Goal: Task Accomplishment & Management: Manage account settings

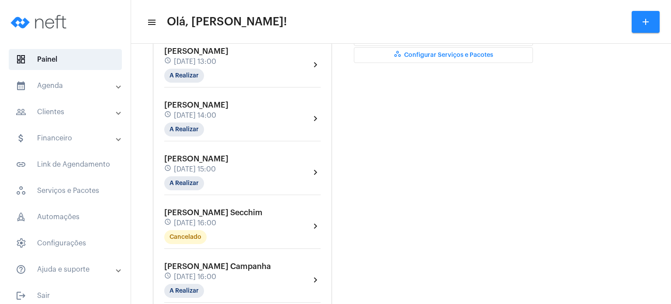
scroll to position [297, 0]
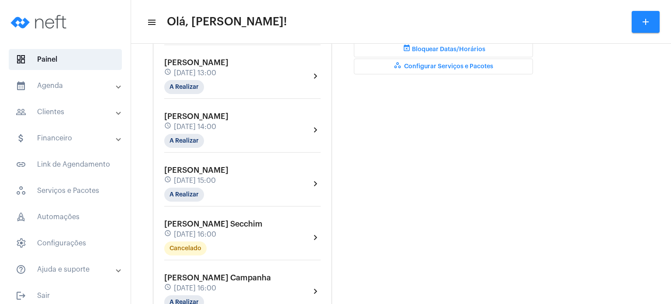
click at [214, 78] on div "schedule [DATE] 13:00" at bounding box center [196, 73] width 64 height 10
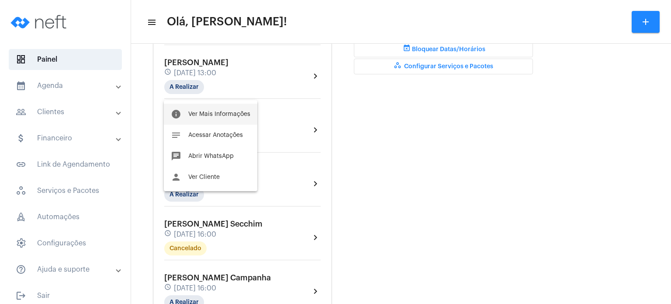
click at [204, 111] on span "Ver Mais Informações" at bounding box center [219, 114] width 62 height 6
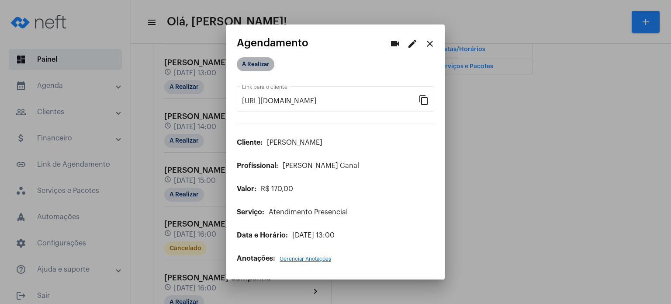
click at [257, 68] on mat-chip "A Realizar" at bounding box center [256, 64] width 38 height 14
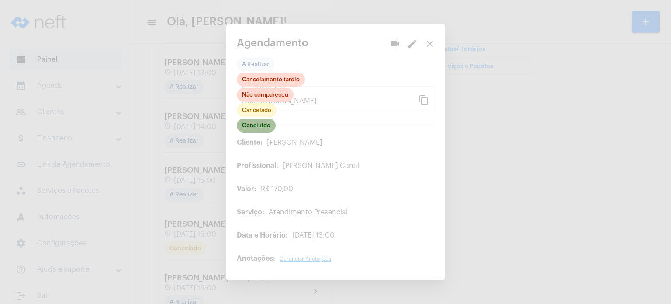
click at [261, 123] on mat-chip "Concluído" at bounding box center [256, 125] width 39 height 14
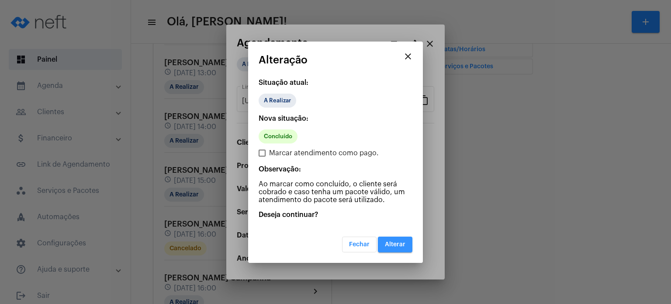
click at [401, 238] on button "Alterar" at bounding box center [395, 244] width 35 height 16
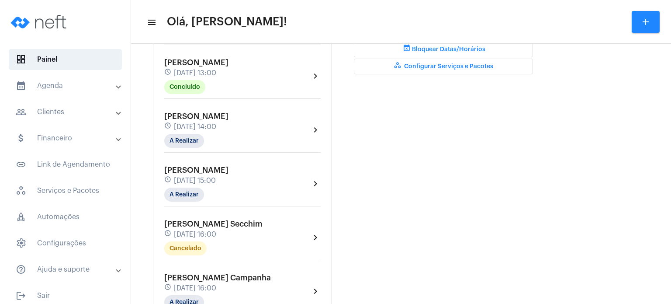
scroll to position [315, 0]
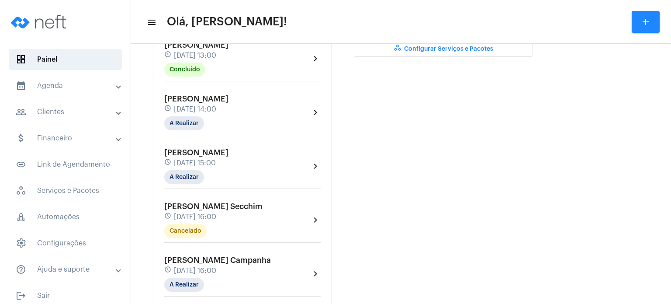
click at [179, 55] on div "[PERSON_NAME] schedule [DATE] 13:00 Concluído" at bounding box center [196, 59] width 64 height 36
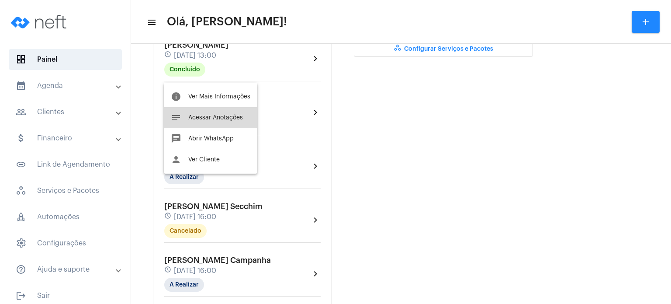
click at [184, 112] on button "notes Acessar Anotações" at bounding box center [210, 117] width 93 height 21
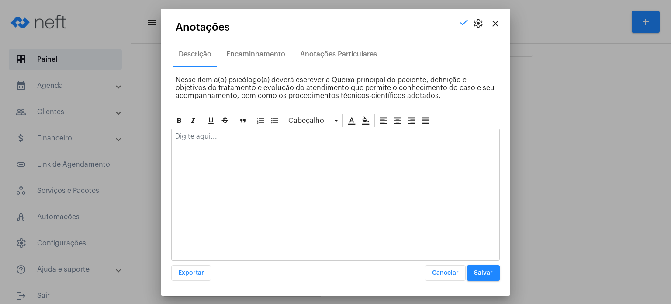
click at [186, 133] on p at bounding box center [335, 136] width 321 height 8
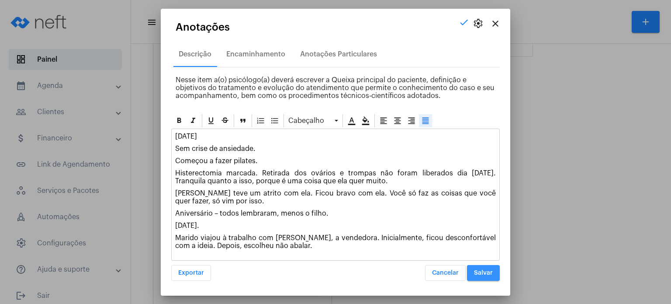
click at [484, 273] on span "Salvar" at bounding box center [483, 273] width 19 height 6
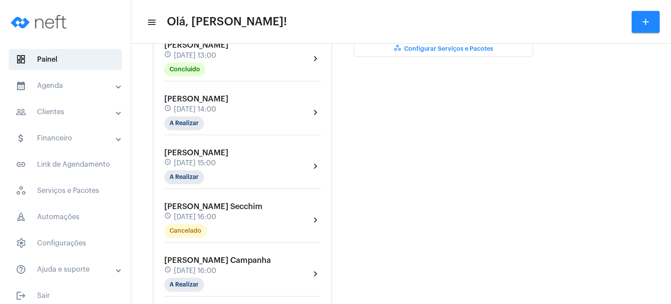
click at [52, 87] on mat-panel-title "calendar_month_outlined Agenda" at bounding box center [66, 85] width 101 height 10
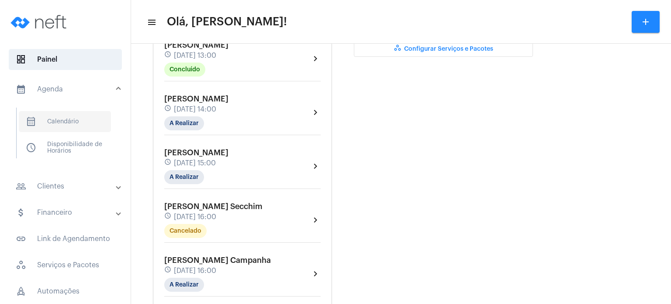
click at [73, 116] on span "calendar_month_outlined Calendário" at bounding box center [65, 121] width 92 height 21
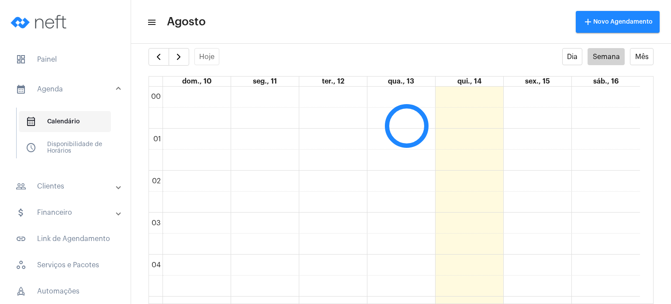
scroll to position [253, 0]
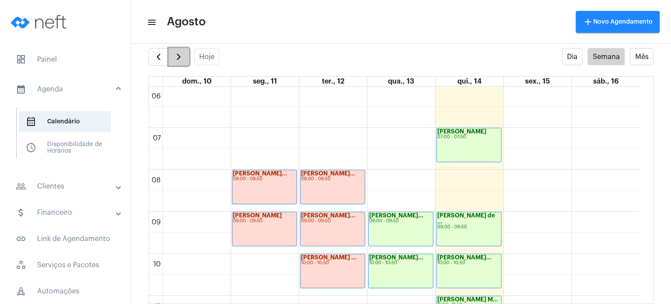
click at [181, 56] on span "button" at bounding box center [178, 57] width 10 height 10
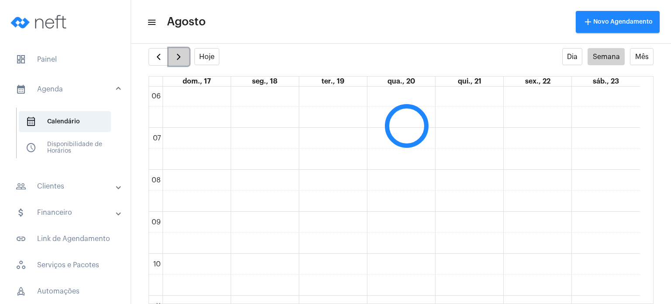
scroll to position [252, 0]
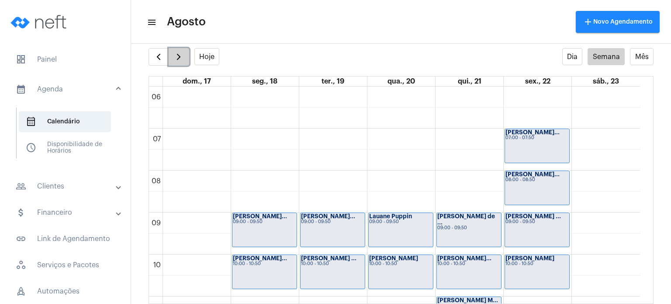
click at [181, 56] on span "button" at bounding box center [178, 57] width 10 height 10
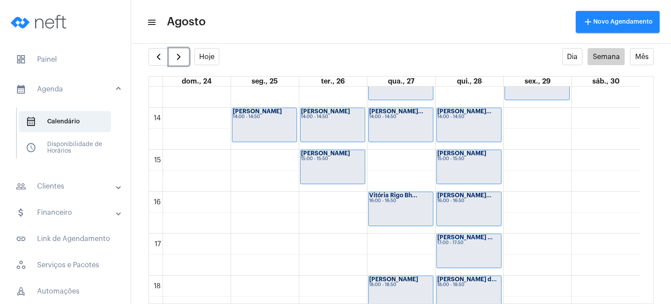
scroll to position [573, 0]
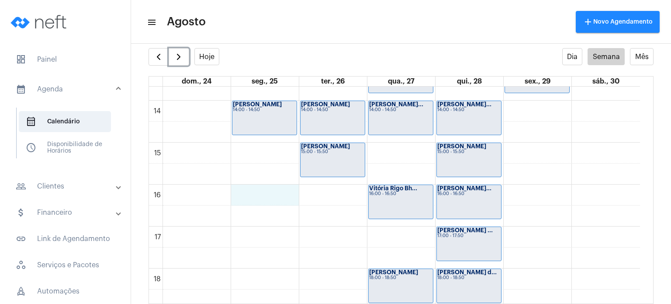
click at [264, 193] on div "00 01 02 03 04 05 06 07 08 09 10 11 12 13 14 15 16 17 18 19 20 21 22 23 [PERSON…" at bounding box center [394, 16] width 491 height 1007
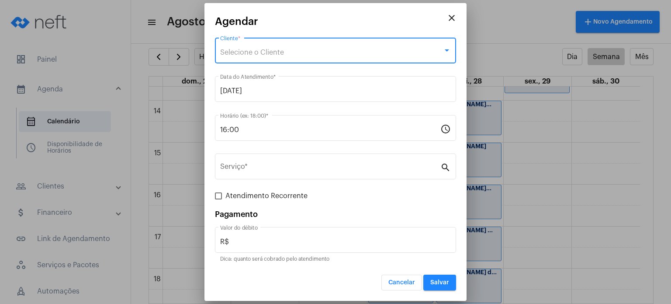
click at [271, 55] on span "Selecione o Cliente" at bounding box center [252, 52] width 64 height 7
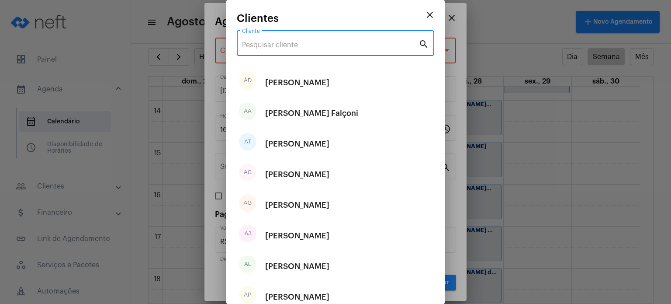
click at [272, 48] on input "Cliente" at bounding box center [330, 45] width 176 height 8
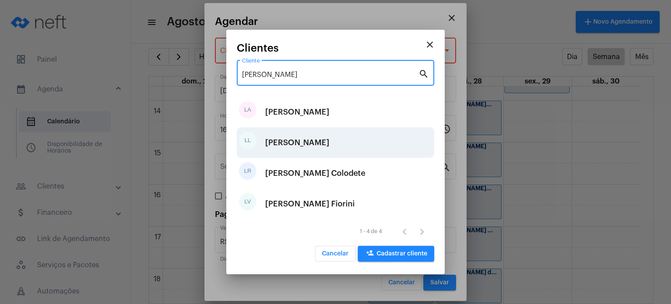
type input "[PERSON_NAME]"
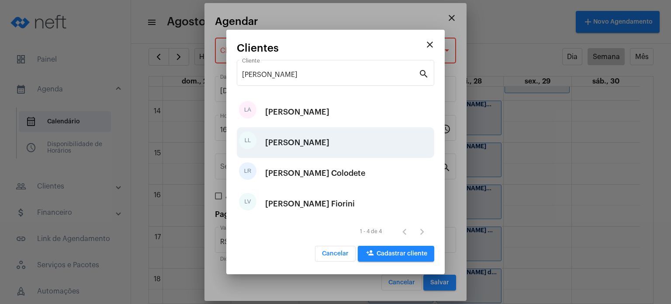
click at [313, 145] on div "[PERSON_NAME]" at bounding box center [297, 142] width 64 height 26
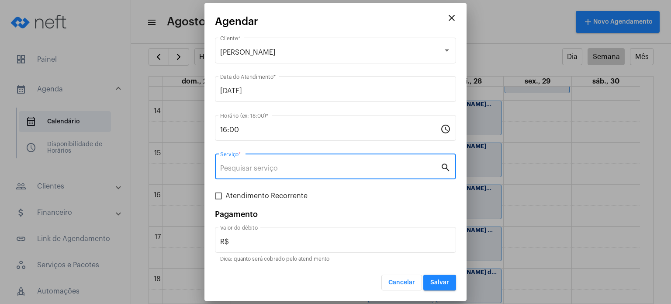
click at [297, 170] on input "Serviço *" at bounding box center [330, 168] width 220 height 8
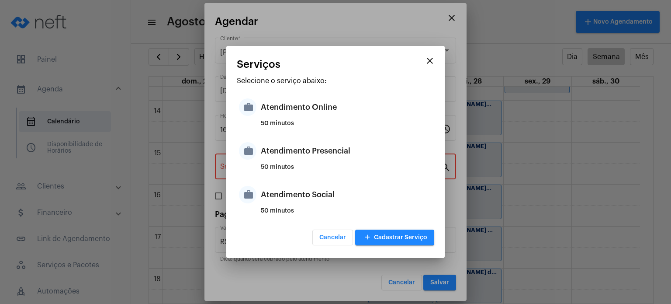
click at [297, 170] on div "50 minutos" at bounding box center [346, 170] width 171 height 13
type input "Atendimento Presencial"
type input "R$ 170"
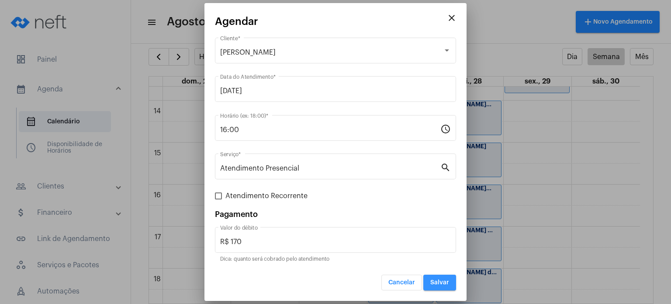
click at [433, 281] on span "Salvar" at bounding box center [439, 282] width 19 height 6
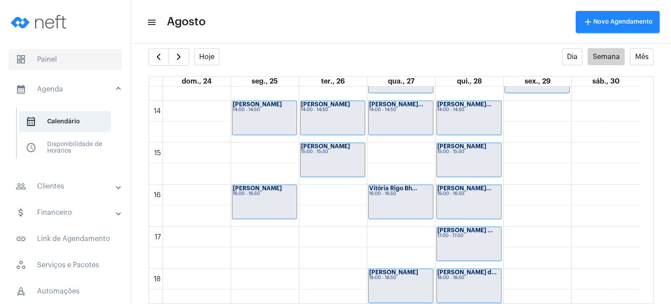
click at [66, 55] on span "dashboard Painel" at bounding box center [65, 59] width 113 height 21
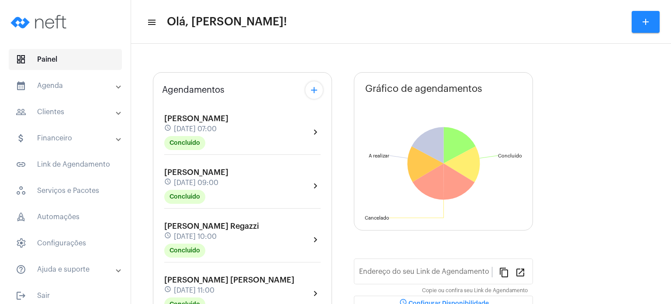
type input "[URL][DOMAIN_NAME]"
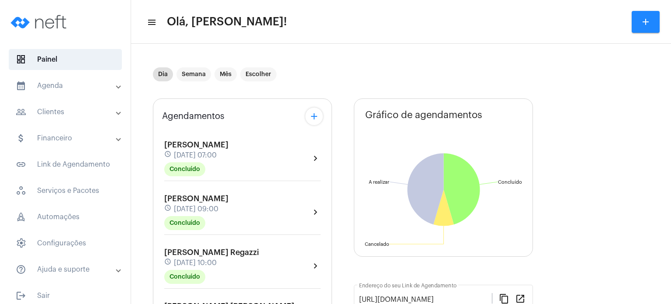
click at [68, 85] on mat-panel-title "calendar_month_outlined Agenda" at bounding box center [66, 85] width 101 height 10
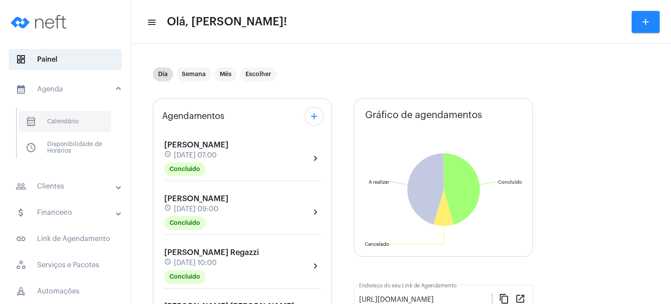
click at [66, 118] on span "calendar_month_outlined Calendário" at bounding box center [65, 121] width 92 height 21
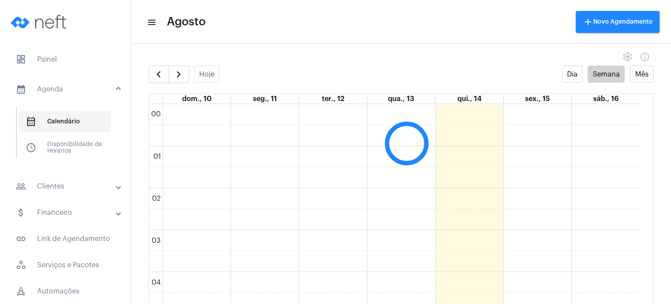
scroll to position [252, 0]
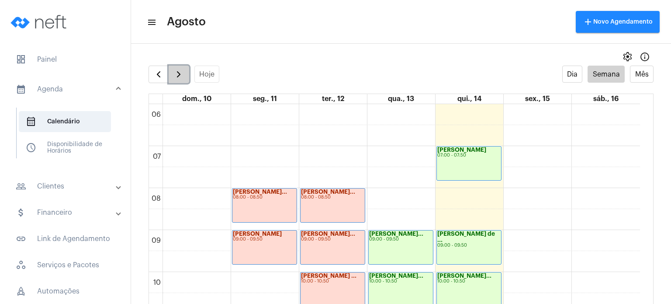
click at [185, 79] on button "button" at bounding box center [179, 74] width 21 height 17
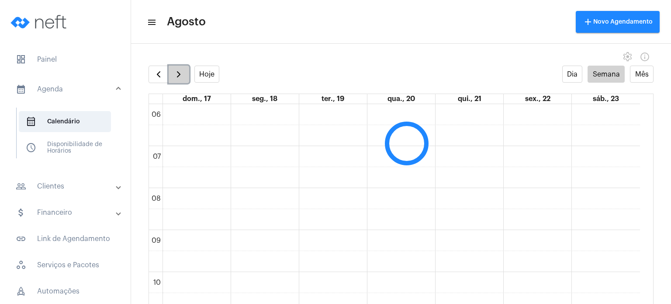
click at [185, 79] on button "button" at bounding box center [179, 74] width 21 height 17
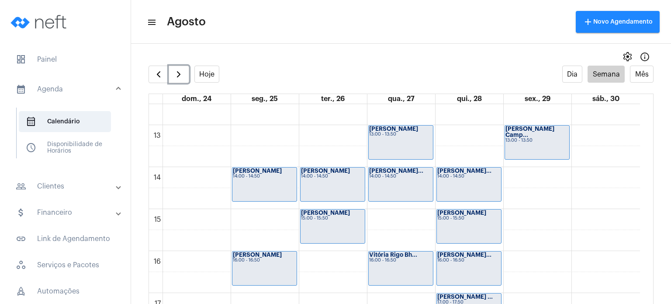
scroll to position [547, 0]
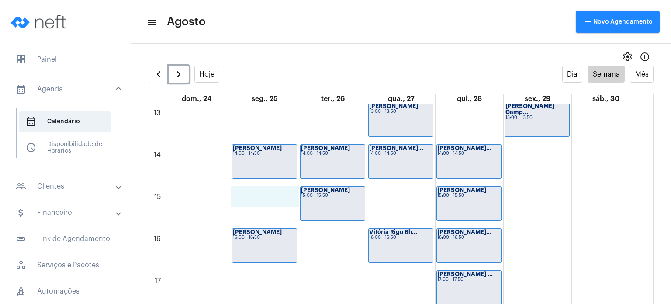
click at [258, 201] on div "00 01 02 03 04 05 06 07 08 09 10 11 12 13 14 15 16 17 18 19 20 21 22 23 [PERSON…" at bounding box center [394, 60] width 491 height 1007
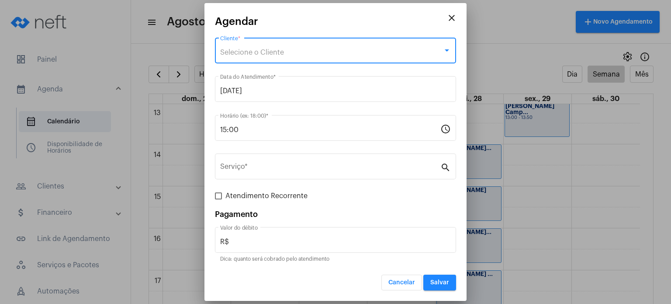
click at [280, 49] on span "Selecione o Cliente" at bounding box center [252, 52] width 64 height 7
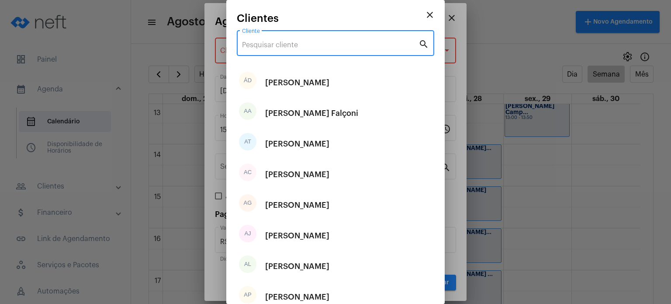
click at [280, 45] on input "Cliente" at bounding box center [330, 45] width 176 height 8
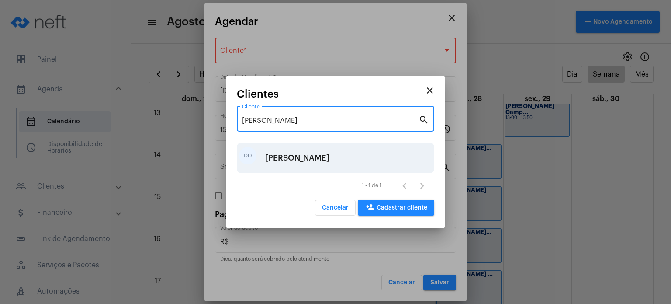
type input "[PERSON_NAME]"
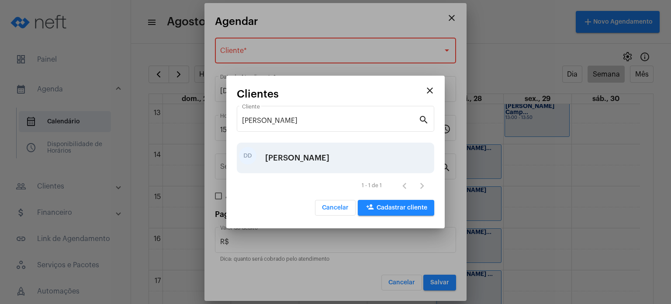
click at [287, 153] on div "[PERSON_NAME]" at bounding box center [297, 158] width 64 height 26
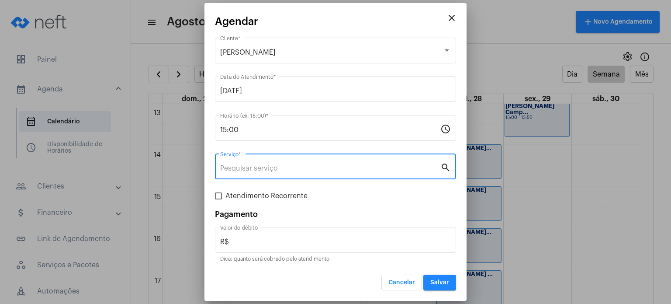
click at [270, 170] on input "Serviço *" at bounding box center [330, 168] width 220 height 8
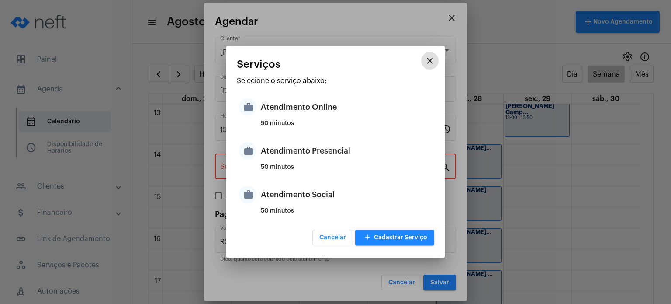
click at [270, 170] on div "50 minutos" at bounding box center [346, 170] width 171 height 13
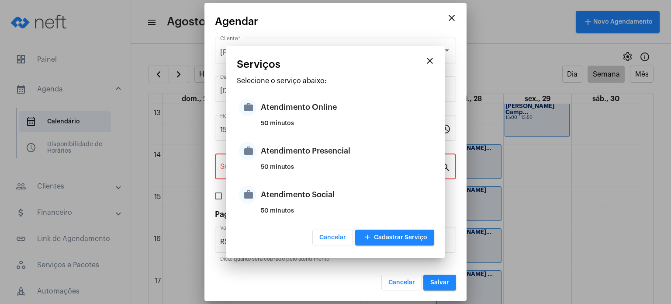
type input "Atendimento Presencial"
type input "R$ 170"
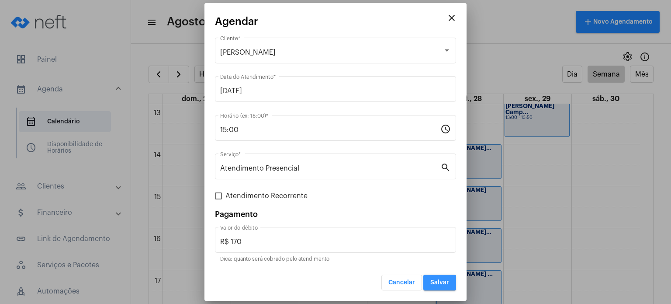
click at [437, 283] on span "Salvar" at bounding box center [439, 282] width 19 height 6
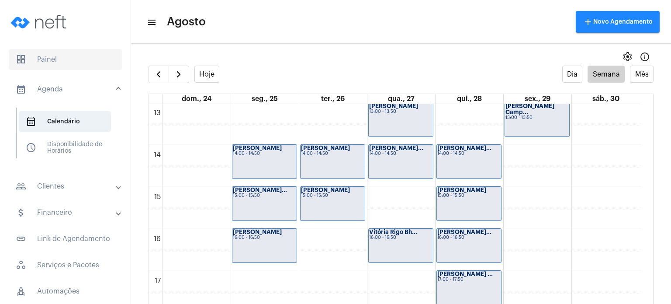
click at [70, 57] on span "dashboard Painel" at bounding box center [65, 59] width 113 height 21
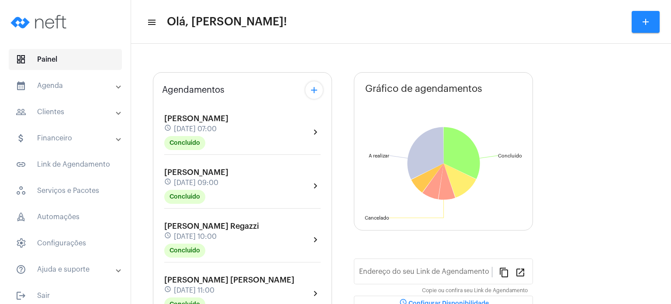
type input "[URL][DOMAIN_NAME]"
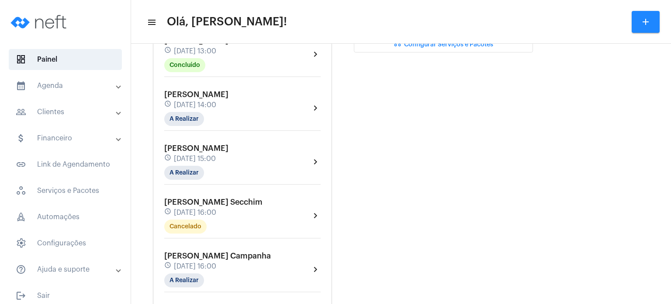
scroll to position [338, 0]
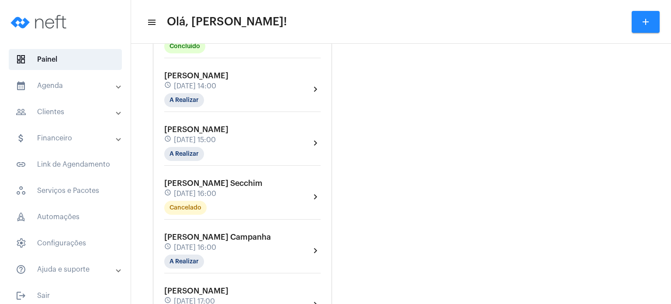
click at [220, 80] on span "[PERSON_NAME]" at bounding box center [196, 76] width 64 height 8
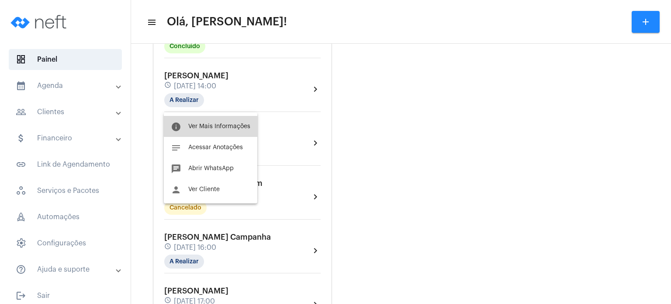
click at [219, 125] on span "Ver Mais Informações" at bounding box center [219, 126] width 62 height 6
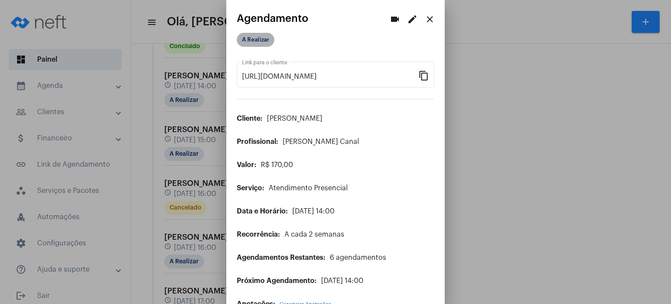
click at [248, 34] on mat-chip "A Realizar" at bounding box center [256, 40] width 38 height 14
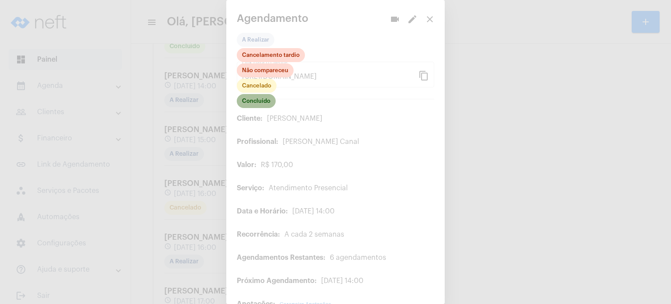
click at [260, 100] on mat-chip "Concluído" at bounding box center [256, 101] width 39 height 14
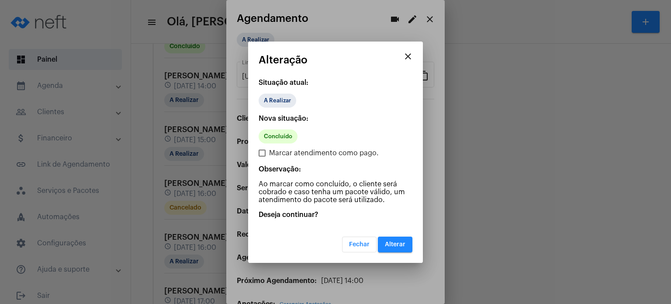
click at [397, 241] on span "Alterar" at bounding box center [395, 244] width 21 height 6
